Goal: Book appointment/travel/reservation

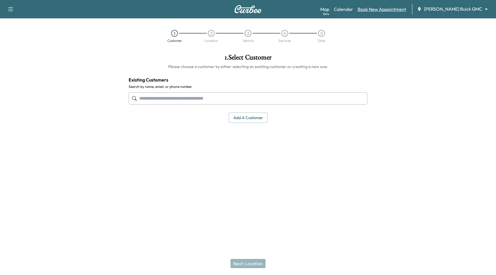
click at [401, 9] on link "Book New Appointment" at bounding box center [382, 9] width 48 height 7
click at [219, 99] on input "text" at bounding box center [248, 98] width 239 height 12
click at [251, 116] on button "Add a customer" at bounding box center [248, 117] width 39 height 11
click at [456, 9] on body "Support Log Out Map Beta Calendar Book New Appointment [PERSON_NAME] Buick GMC …" at bounding box center [248, 137] width 496 height 275
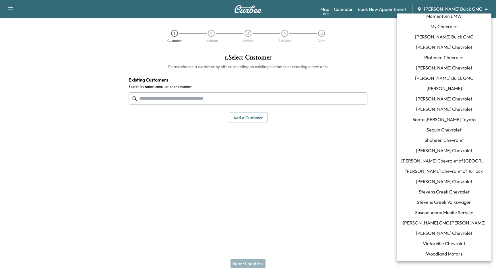
scroll to position [408, 0]
click at [449, 222] on span "[PERSON_NAME] GMC [PERSON_NAME]" at bounding box center [444, 222] width 83 height 7
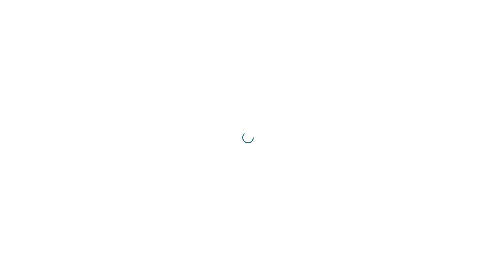
click at [460, 112] on div at bounding box center [248, 137] width 496 height 275
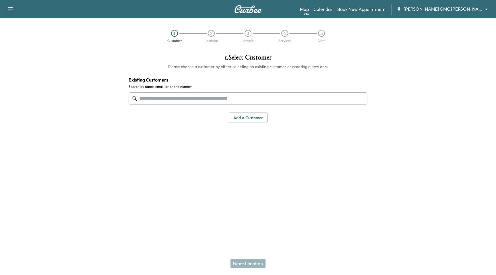
click at [420, 50] on div at bounding box center [434, 117] width 124 height 137
click at [369, 9] on link "Book New Appointment" at bounding box center [361, 9] width 48 height 7
click at [333, 9] on link "Calendar" at bounding box center [322, 9] width 19 height 7
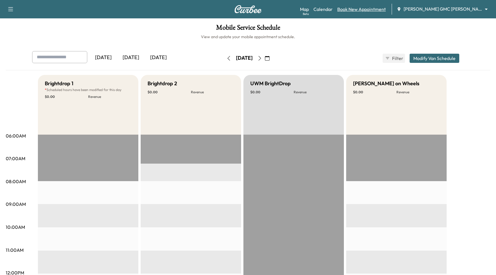
click at [375, 11] on link "Book New Appointment" at bounding box center [361, 9] width 48 height 7
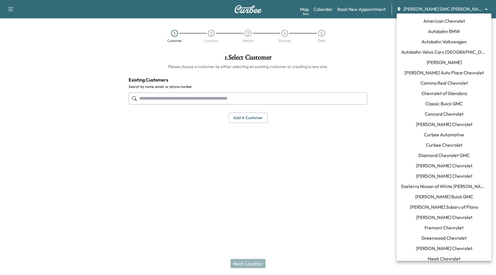
click at [447, 8] on body "Support Log Out Map Beta Calendar Book New Appointment [PERSON_NAME] GMC [PERSO…" at bounding box center [248, 137] width 496 height 275
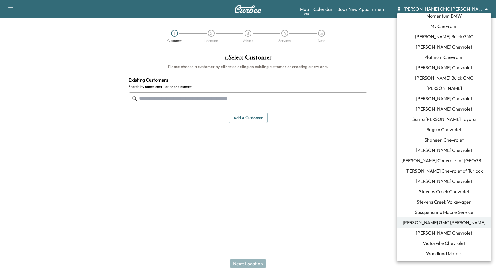
click at [455, 221] on span "[PERSON_NAME] GMC [PERSON_NAME]" at bounding box center [444, 222] width 83 height 7
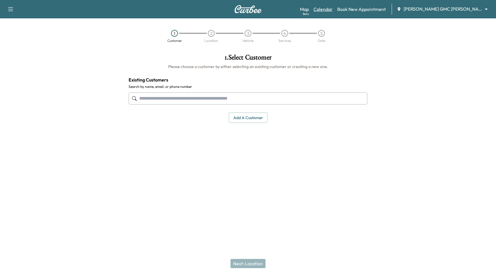
click at [333, 10] on link "Calendar" at bounding box center [322, 9] width 19 height 7
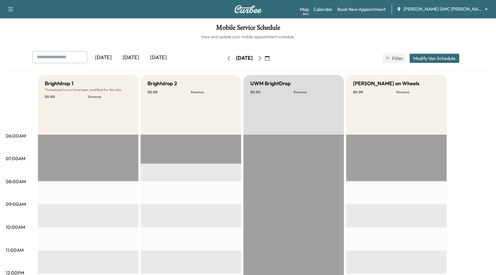
click at [262, 57] on icon "button" at bounding box center [259, 58] width 5 height 5
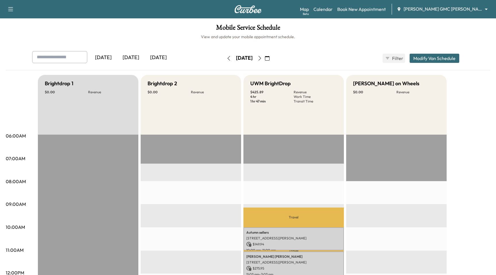
click at [272, 57] on button "button" at bounding box center [267, 58] width 10 height 9
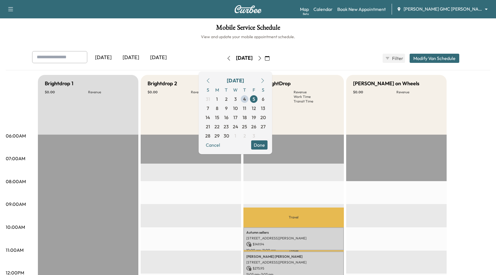
click at [261, 57] on icon "button" at bounding box center [260, 58] width 3 height 5
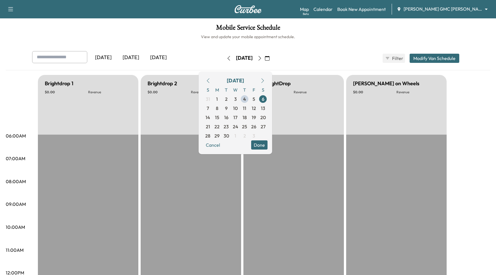
click at [265, 57] on button "button" at bounding box center [260, 58] width 10 height 9
click at [262, 57] on icon "button" at bounding box center [259, 58] width 5 height 5
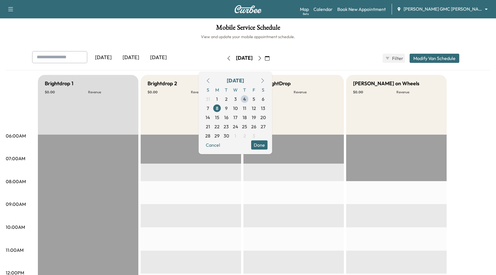
click at [267, 147] on button "Done" at bounding box center [259, 144] width 16 height 9
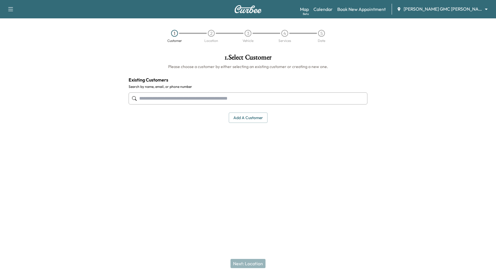
click at [461, 8] on body "Support Log Out Map Beta Calendar Book New Appointment [PERSON_NAME] GMC [PERSO…" at bounding box center [248, 137] width 496 height 275
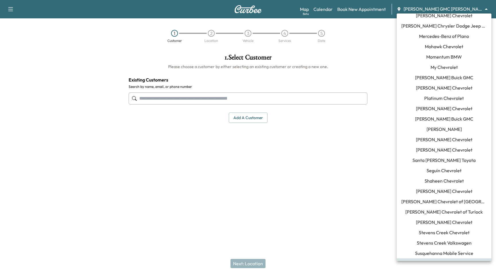
scroll to position [408, 0]
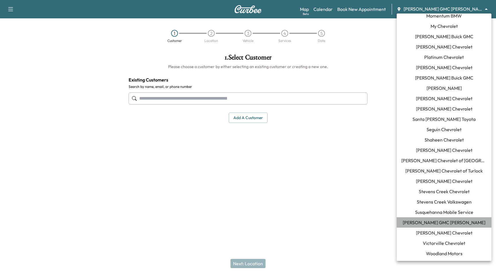
click at [452, 220] on span "[PERSON_NAME] GMC [PERSON_NAME]" at bounding box center [444, 222] width 83 height 7
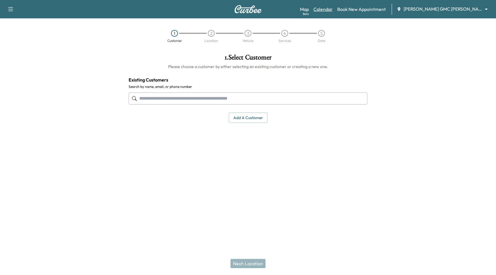
click at [333, 7] on link "Calendar" at bounding box center [322, 9] width 19 height 7
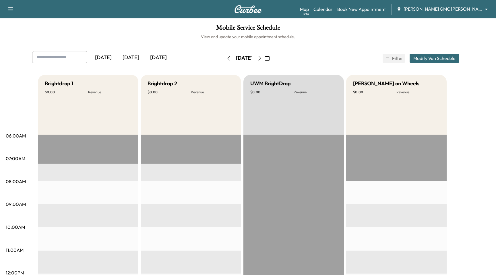
click at [399, 25] on h1 "Mobile Service Schedule" at bounding box center [248, 29] width 484 height 10
click at [364, 9] on link "Book New Appointment" at bounding box center [361, 9] width 48 height 7
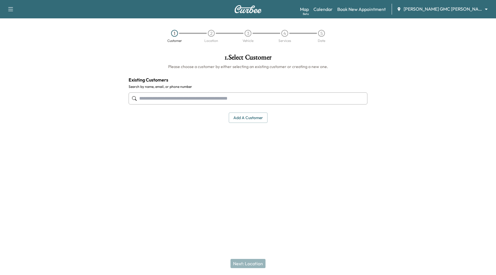
click at [201, 100] on input "text" at bounding box center [248, 98] width 239 height 12
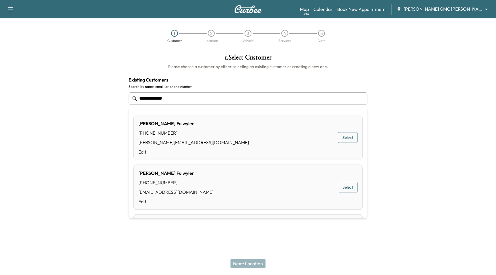
click at [344, 141] on button "Select" at bounding box center [348, 137] width 20 height 11
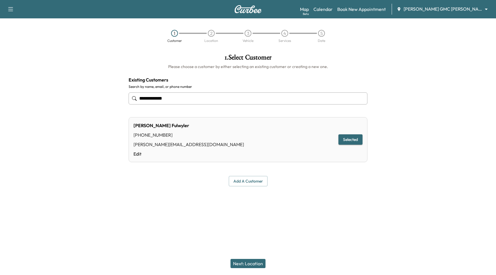
type input "**********"
click at [244, 264] on button "Next: Location" at bounding box center [247, 263] width 35 height 9
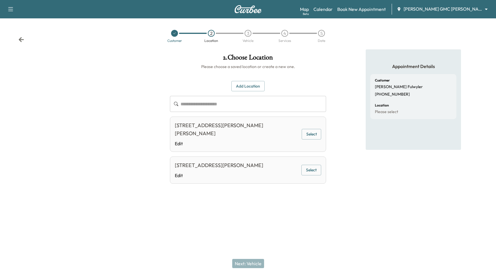
click at [306, 134] on button "Select" at bounding box center [312, 134] width 20 height 11
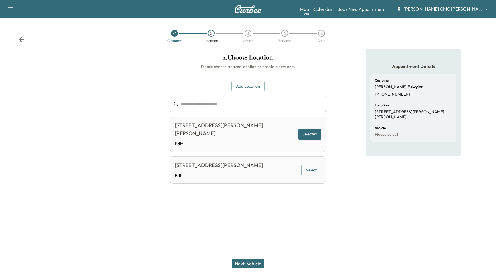
click at [249, 261] on button "Next: Vehicle" at bounding box center [248, 263] width 32 height 9
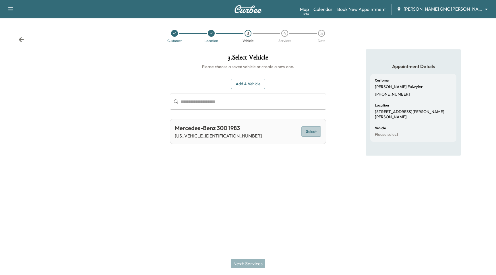
click at [311, 130] on button "Select" at bounding box center [311, 131] width 20 height 11
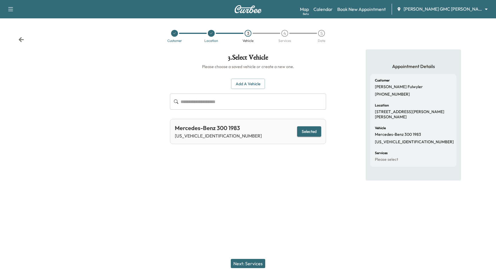
click at [256, 269] on div "Next: Services" at bounding box center [248, 263] width 496 height 23
click at [258, 265] on button "Next: Services" at bounding box center [248, 263] width 34 height 9
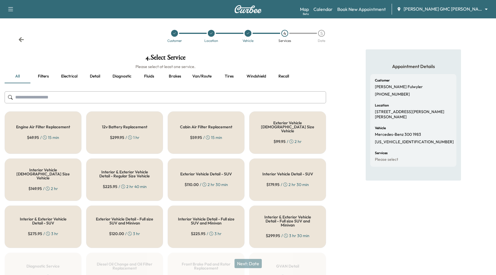
click at [141, 121] on div "12v Battery Replacement $ 299.95 / 1 hr" at bounding box center [124, 132] width 77 height 42
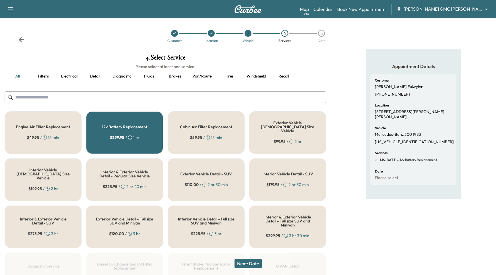
click at [247, 263] on button "Next: Date" at bounding box center [247, 263] width 27 height 9
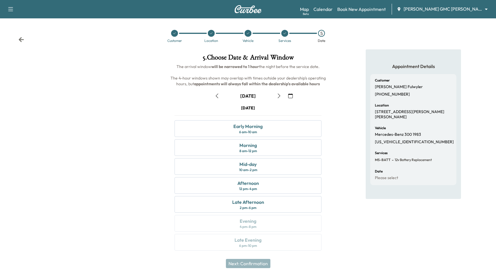
click at [277, 92] on button "button" at bounding box center [279, 95] width 10 height 9
click at [294, 94] on button "button" at bounding box center [291, 95] width 10 height 9
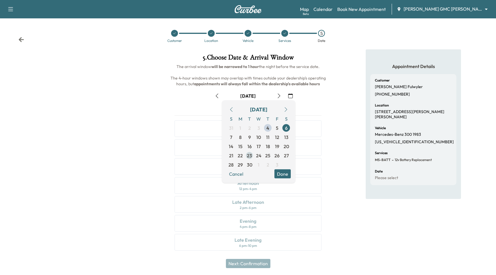
click at [253, 156] on span "23" at bounding box center [249, 155] width 9 height 9
click at [280, 173] on button "Done" at bounding box center [282, 173] width 16 height 9
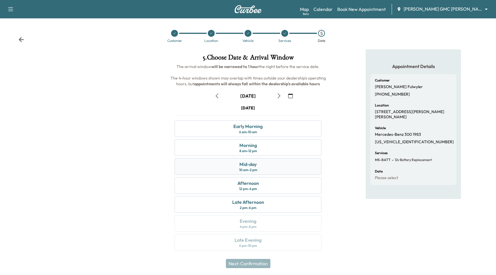
click at [248, 163] on div "Mid-day" at bounding box center [247, 164] width 17 height 7
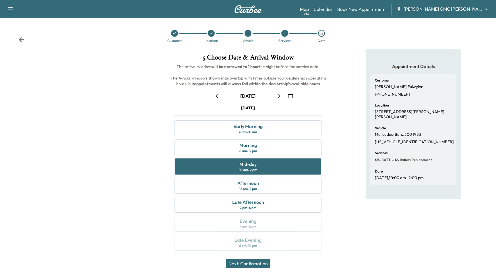
click at [249, 267] on button "Next: Confirmation" at bounding box center [248, 263] width 44 height 9
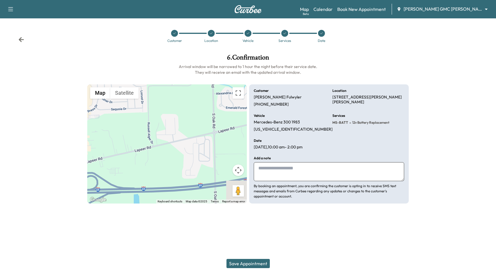
drag, startPoint x: 276, startPoint y: 231, endPoint x: 276, endPoint y: 249, distance: 18.4
click at [276, 231] on div "Support Log Out Map Beta Calendar Book New Appointment Todd Wenzel Buick GMC Da…" at bounding box center [248, 137] width 496 height 275
click at [263, 267] on button "Save Appointment" at bounding box center [247, 263] width 43 height 9
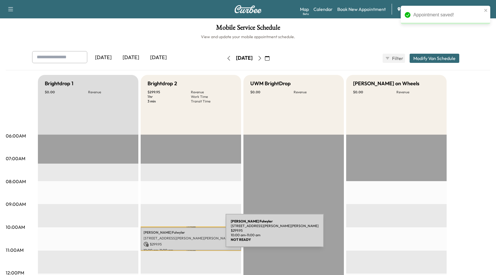
click at [183, 236] on p "10354 Lapeer Rd, Davison, MI 48423, USA" at bounding box center [190, 238] width 95 height 5
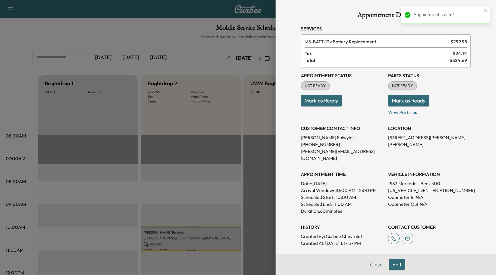
click at [395, 263] on button "Edit" at bounding box center [397, 264] width 17 height 11
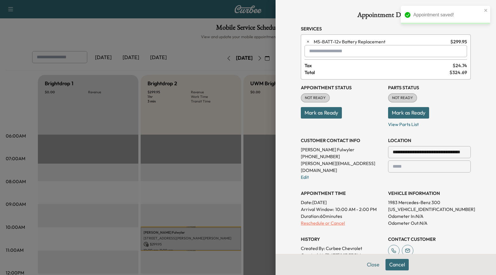
click at [333, 220] on p "Reschedule or Cancel" at bounding box center [342, 223] width 83 height 7
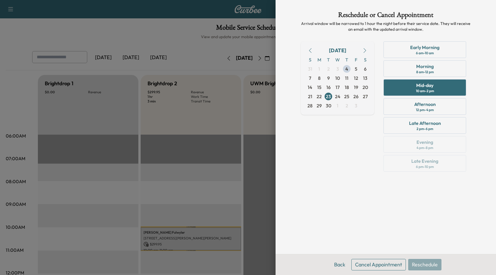
click at [384, 260] on button "Cancel Appointment" at bounding box center [378, 264] width 55 height 11
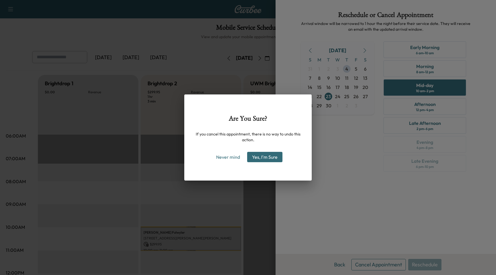
click at [267, 154] on button "Yes, I'm Sure" at bounding box center [264, 157] width 35 height 10
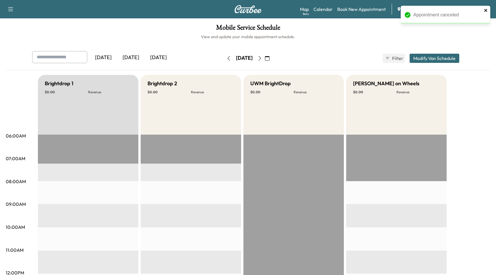
click at [486, 10] on icon "close" at bounding box center [485, 10] width 3 height 3
